Goal: Check status: Check status

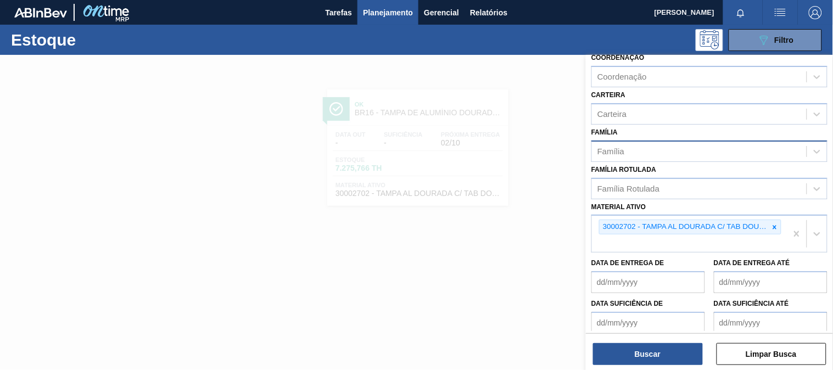
scroll to position [61, 0]
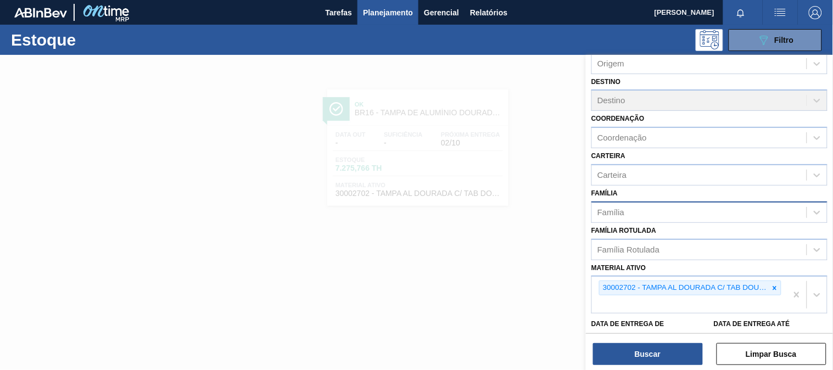
click at [773, 219] on div "Família" at bounding box center [710, 212] width 236 height 21
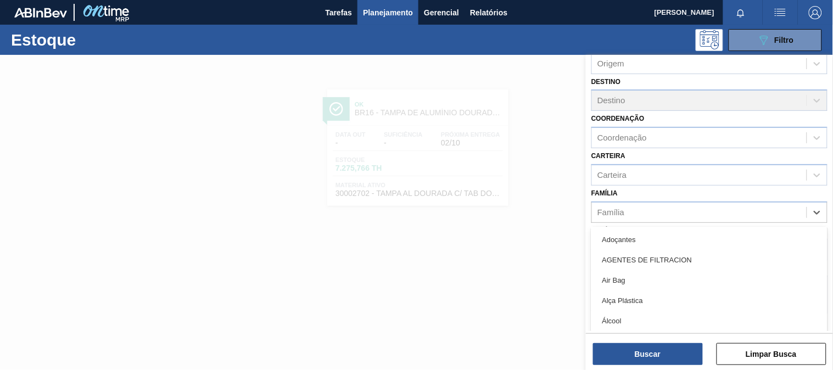
scroll to position [183, 0]
drag, startPoint x: 400, startPoint y: 245, endPoint x: 640, endPoint y: 222, distance: 241.7
click at [424, 245] on div at bounding box center [416, 240] width 833 height 370
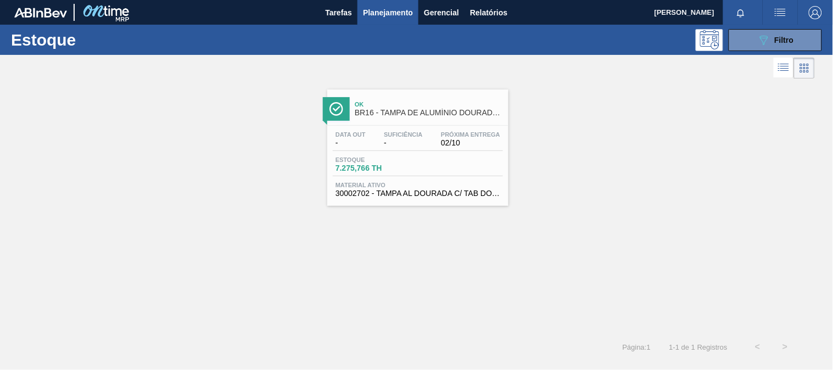
drag, startPoint x: 765, startPoint y: 59, endPoint x: 766, endPoint y: 52, distance: 7.9
click at [765, 59] on div at bounding box center [407, 68] width 815 height 26
click at [766, 52] on div "Estoque 089F7B8B-B2A5-4AFE-B5C0-19BA573D28AC Filtro" at bounding box center [416, 40] width 833 height 30
click at [761, 42] on icon "089F7B8B-B2A5-4AFE-B5C0-19BA573D28AC" at bounding box center [764, 40] width 13 height 13
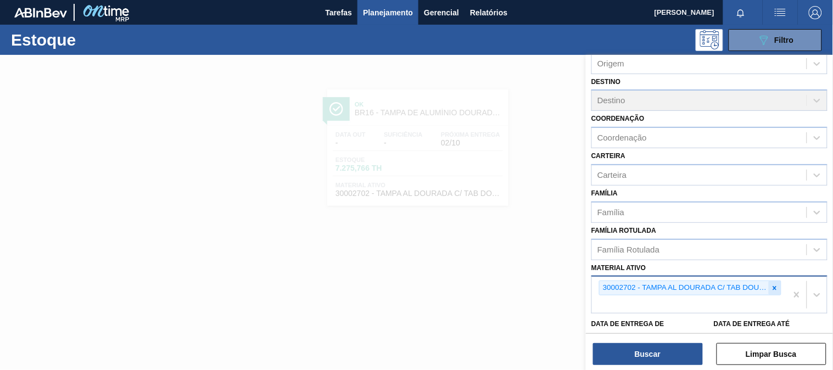
click at [775, 287] on icon at bounding box center [775, 289] width 8 height 8
paste ativo "30002702"
type ativo "30002702"
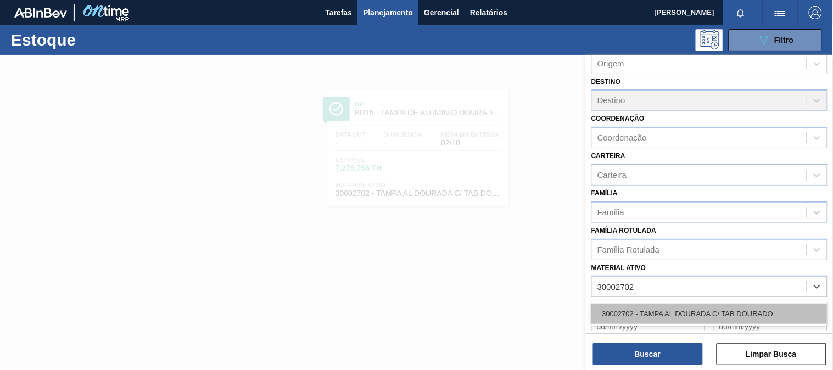
click at [685, 310] on div "30002702 - TAMPA AL DOURADA C/ TAB DOURADO" at bounding box center [710, 314] width 236 height 20
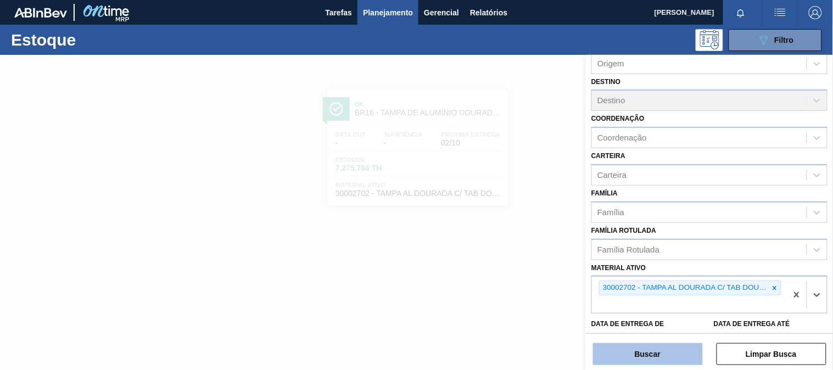
click at [675, 348] on button "Buscar" at bounding box center [648, 354] width 110 height 22
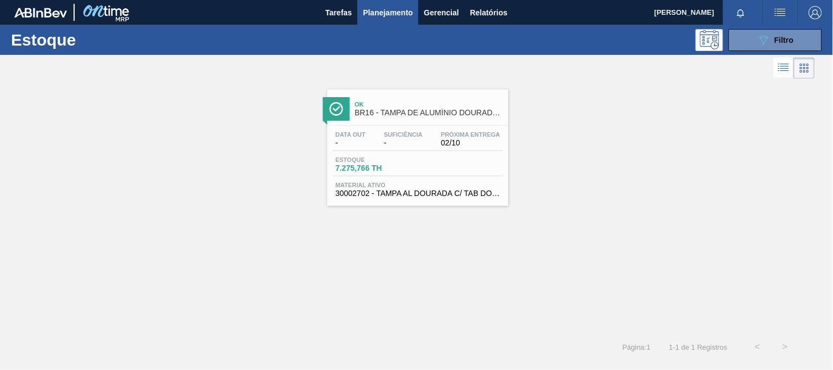
click at [414, 166] on div "Estoque 7.275,766 TH" at bounding box center [374, 165] width 82 height 16
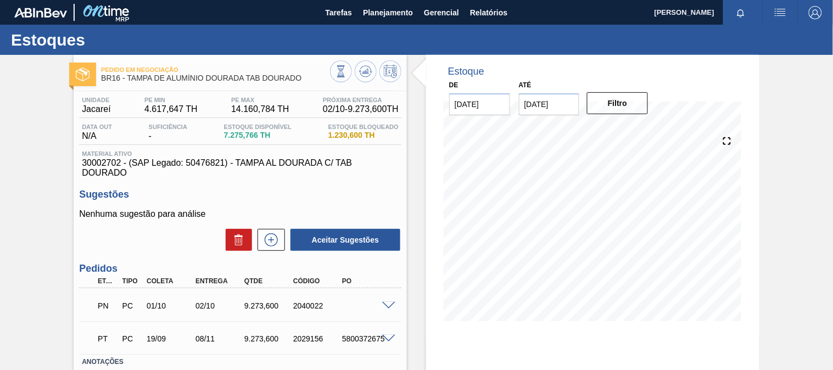
click at [253, 306] on div "9.273,600" at bounding box center [269, 306] width 54 height 9
copy div "9.273,600"
click at [357, 21] on div "Tarefas Planejamento Gerencial Relatórios" at bounding box center [416, 12] width 833 height 25
click at [370, 15] on span "Planejamento" at bounding box center [388, 12] width 50 height 13
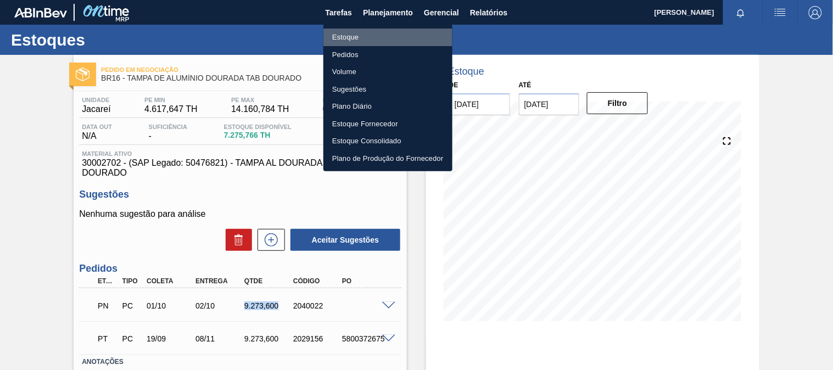
click at [369, 41] on li "Estoque" at bounding box center [388, 38] width 129 height 18
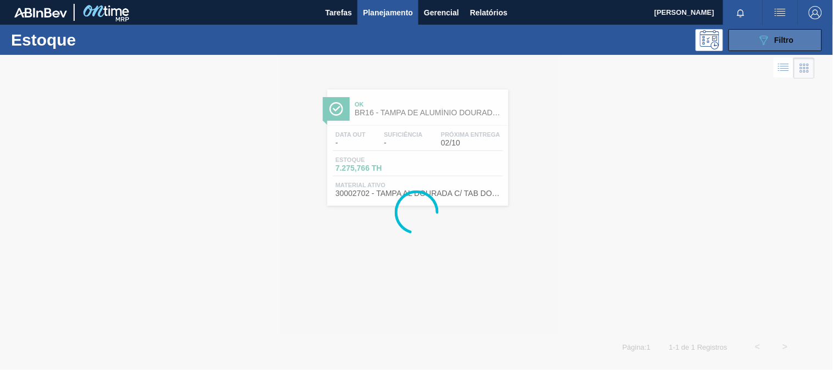
click at [739, 36] on button "089F7B8B-B2A5-4AFE-B5C0-19BA573D28AC Filtro" at bounding box center [775, 40] width 93 height 22
